Goal: Information Seeking & Learning: Learn about a topic

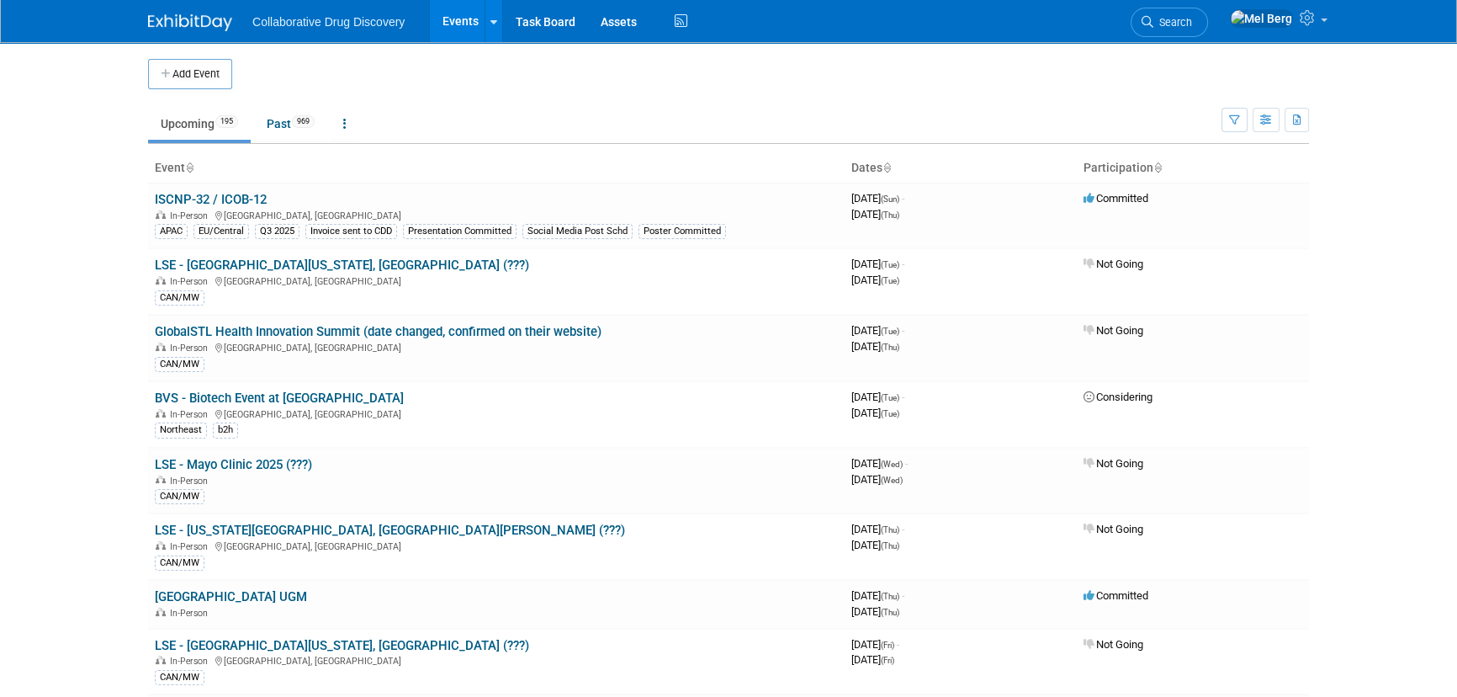
click at [1153, 19] on icon at bounding box center [1148, 22] width 12 height 12
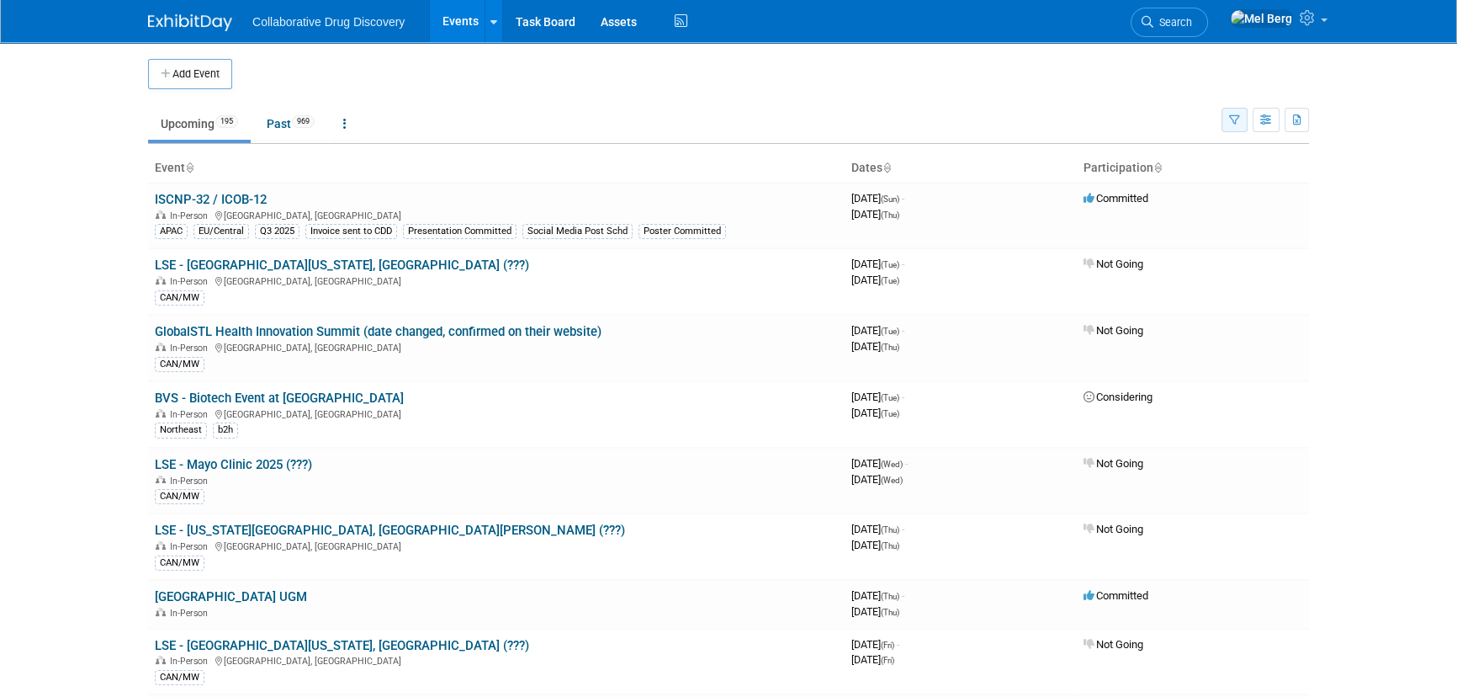
click at [1238, 123] on icon "button" at bounding box center [1234, 120] width 11 height 11
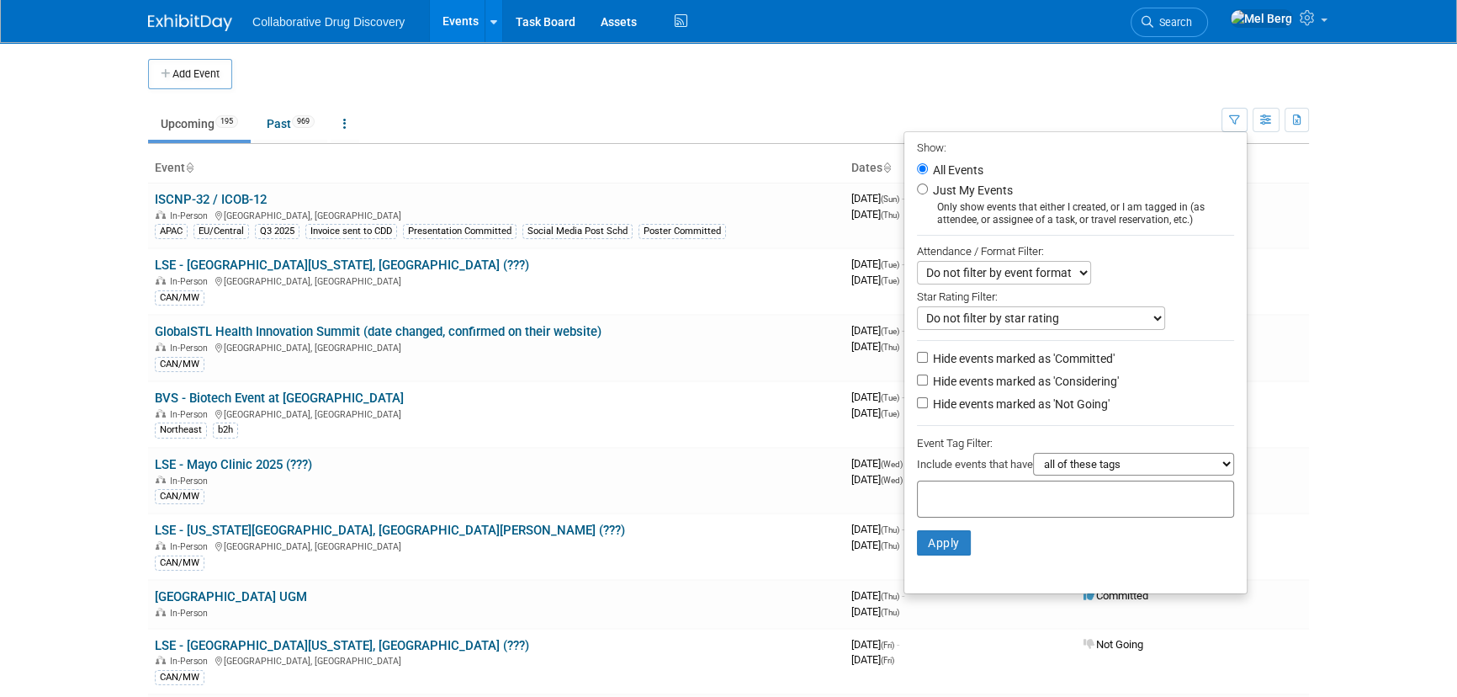
click at [968, 195] on label "Just My Events" at bounding box center [971, 190] width 83 height 17
click at [928, 194] on input "Just My Events" at bounding box center [922, 188] width 11 height 11
radio input "true"
click at [948, 169] on label "All Events" at bounding box center [957, 170] width 54 height 12
click at [928, 169] on input "All Events" at bounding box center [922, 168] width 11 height 11
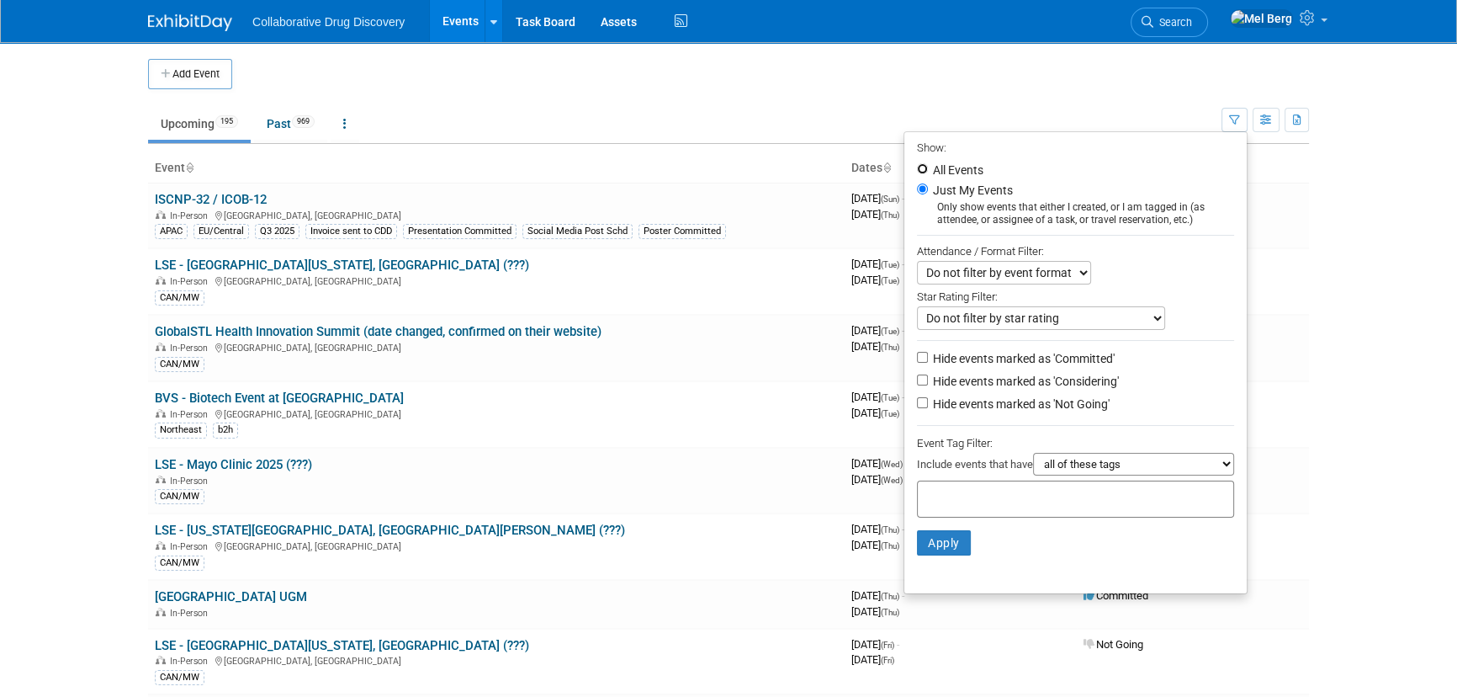
radio input "true"
click at [989, 400] on label "Hide events marked as 'Not Going'" at bounding box center [1020, 403] width 180 height 17
click at [928, 400] on input "Hide events marked as 'Not Going'" at bounding box center [922, 402] width 11 height 11
checkbox input "true"
click at [963, 379] on label "Hide events marked as 'Considering'" at bounding box center [1024, 381] width 189 height 17
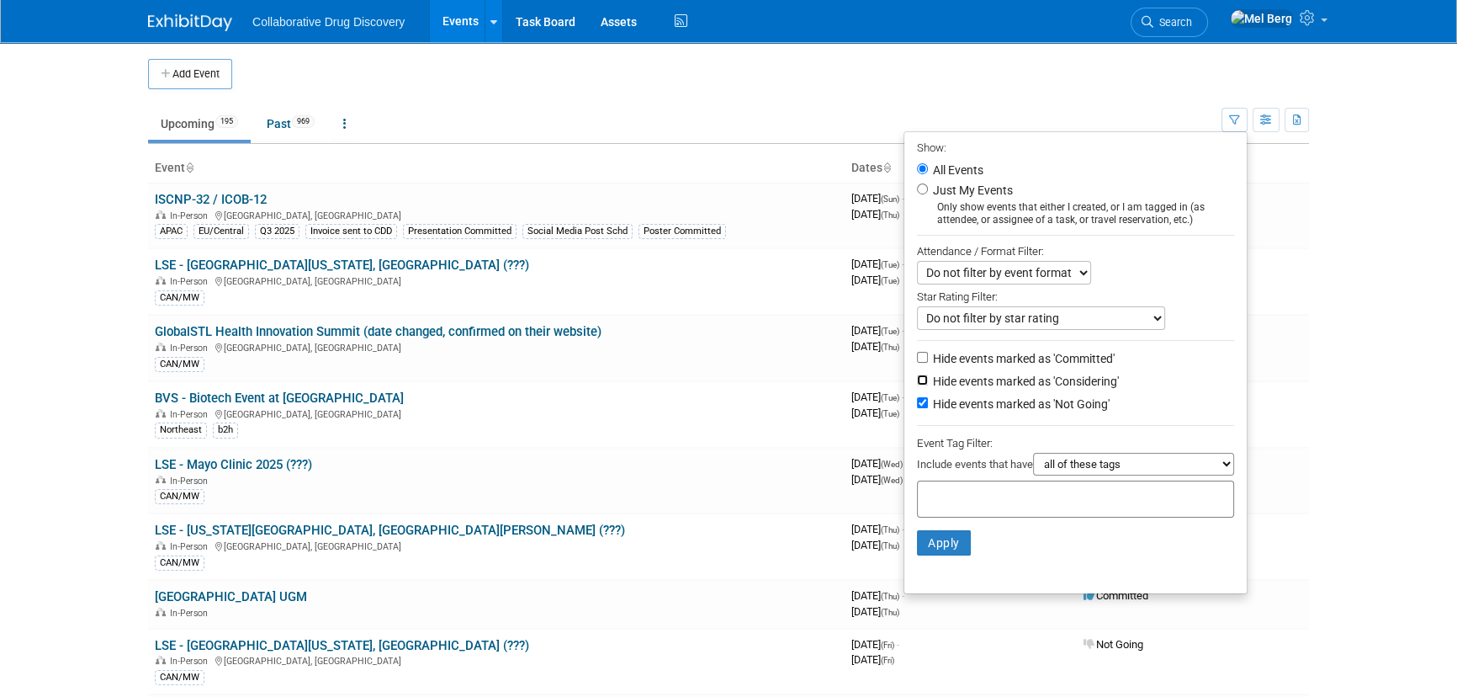
click at [928, 379] on input "Hide events marked as 'Considering'" at bounding box center [922, 379] width 11 height 11
checkbox input "true"
click at [931, 490] on div at bounding box center [1075, 498] width 317 height 37
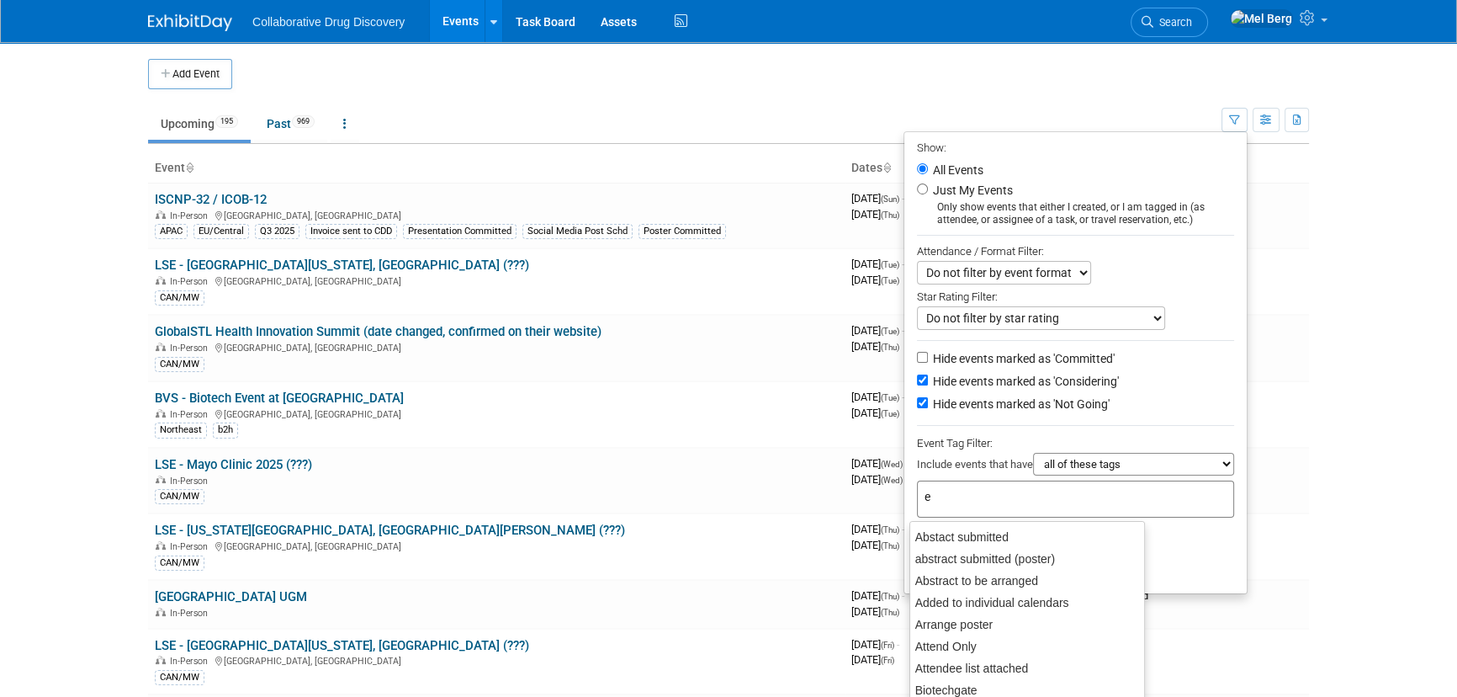
type input "eu"
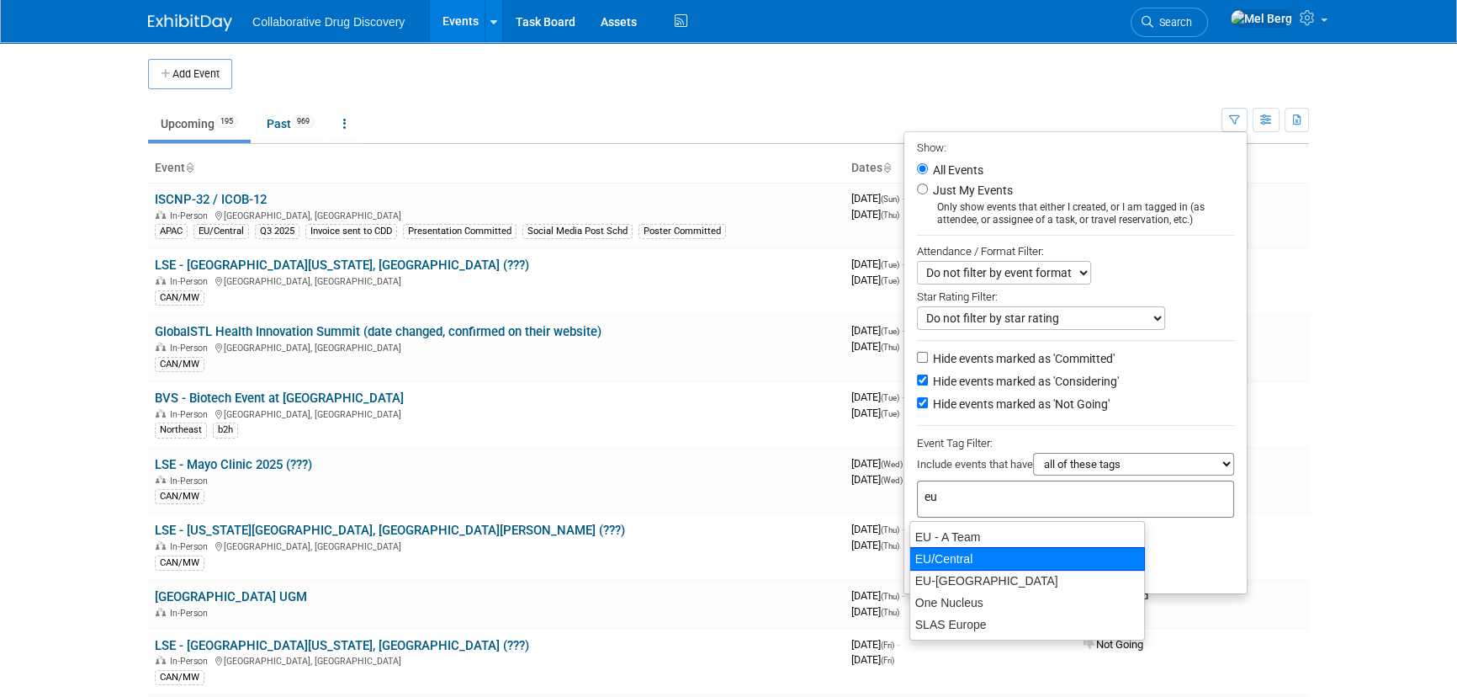
click at [934, 561] on div "EU/Central" at bounding box center [1028, 559] width 236 height 24
type input "EU/Central"
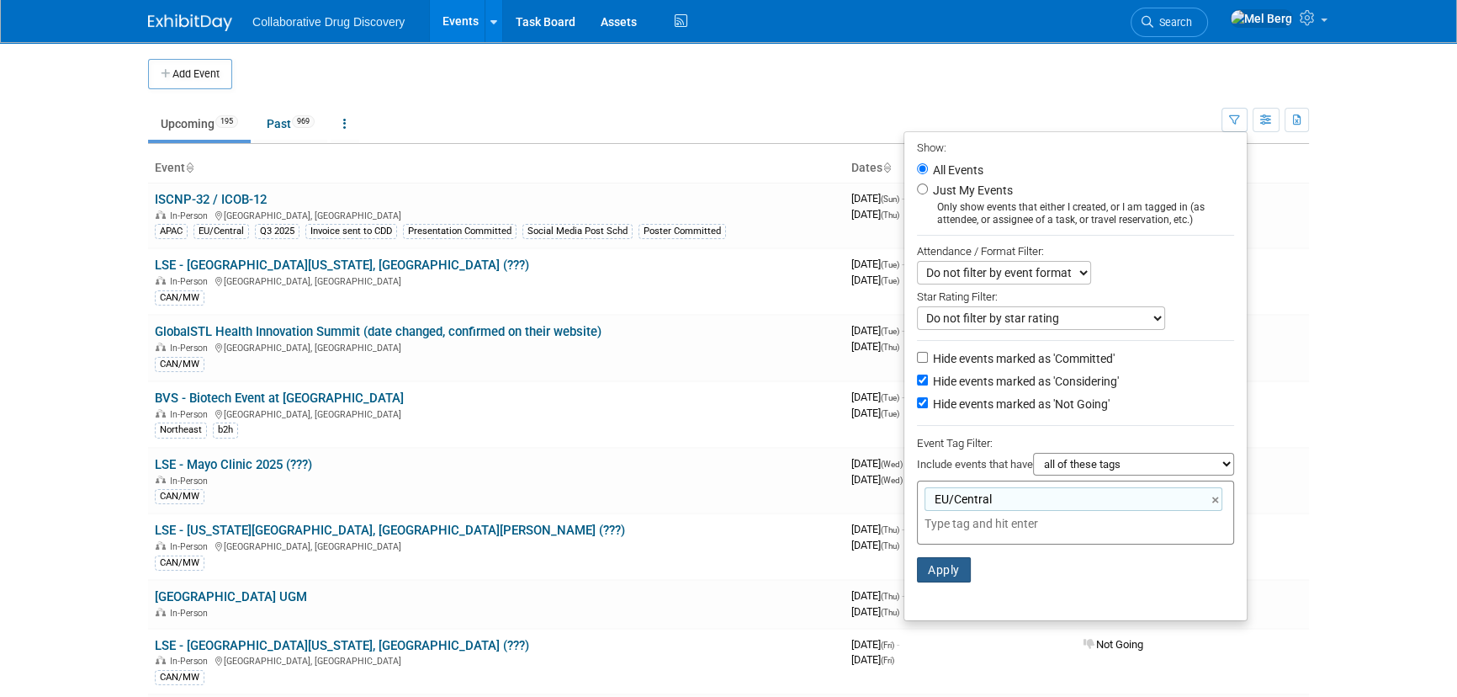
click at [934, 571] on button "Apply" at bounding box center [944, 569] width 54 height 25
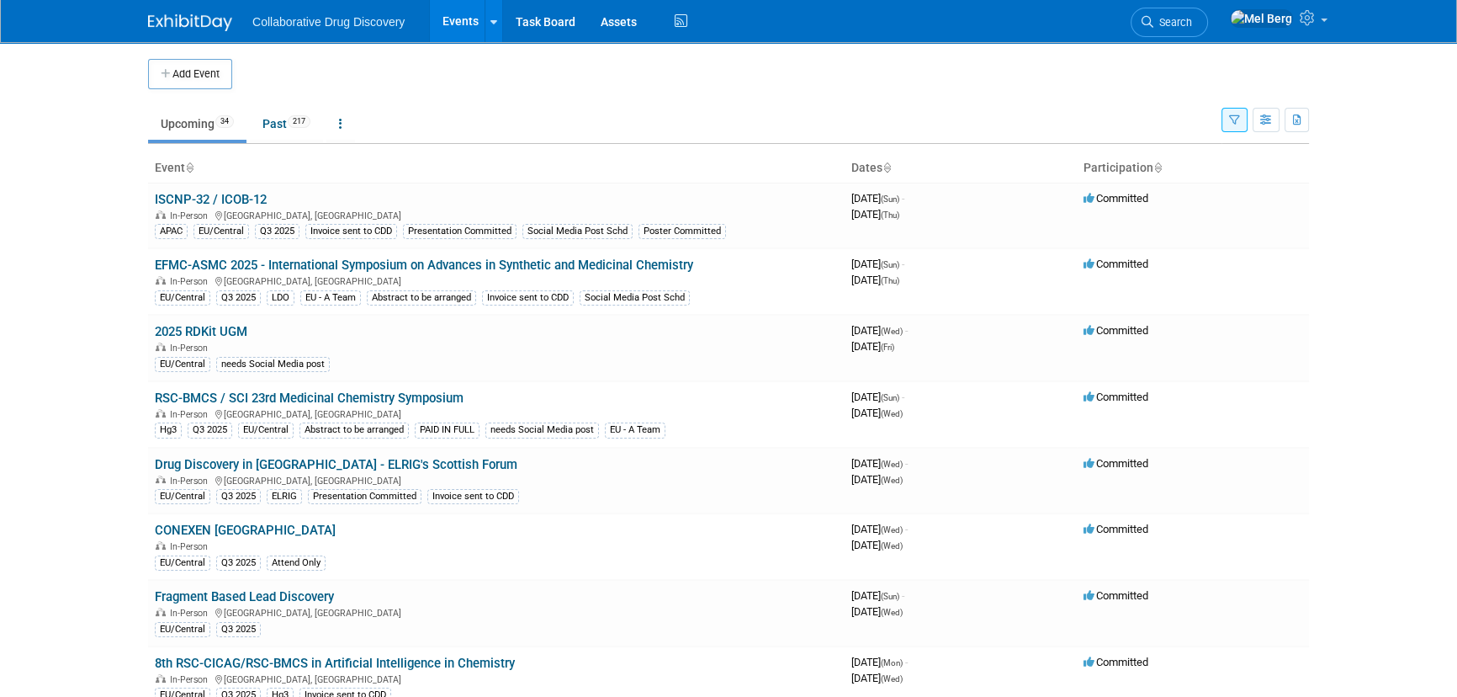
drag, startPoint x: 312, startPoint y: 395, endPoint x: 52, endPoint y: 471, distance: 271.0
click at [0, 485] on body "Collaborative Drug Discovery Events Add Event Bulk Upload Events Shareable Even…" at bounding box center [728, 348] width 1457 height 697
